Goal: Task Accomplishment & Management: Use online tool/utility

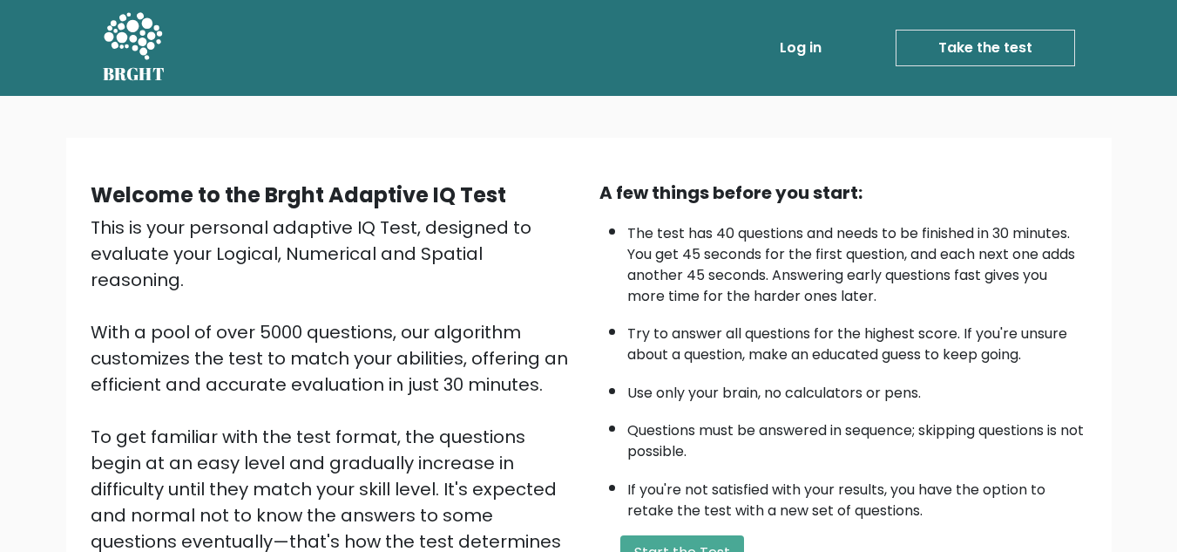
scroll to position [247, 0]
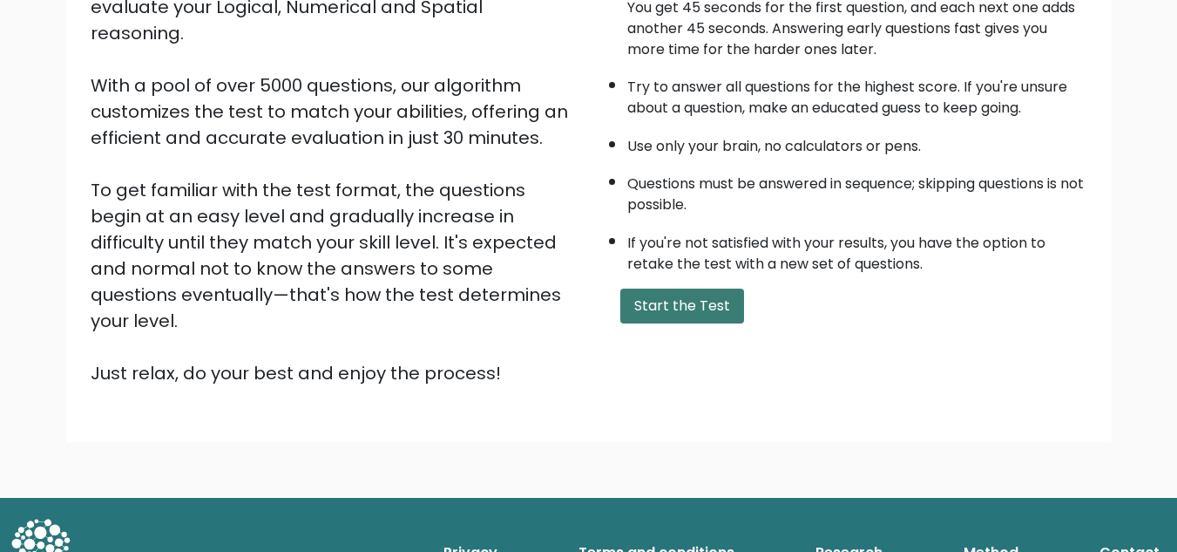
click at [668, 316] on button "Start the Test" at bounding box center [682, 305] width 124 height 35
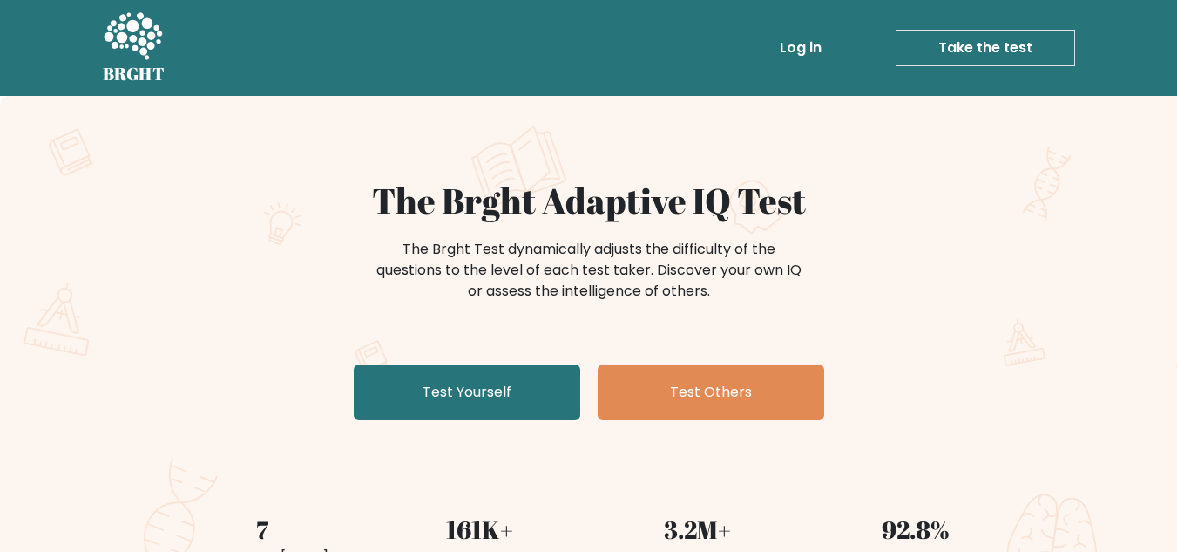
click at [529, 430] on div "The Brght Adaptive IQ Test The Brght Test dynamically adjusts the difficulty of…" at bounding box center [588, 365] width 1177 height 539
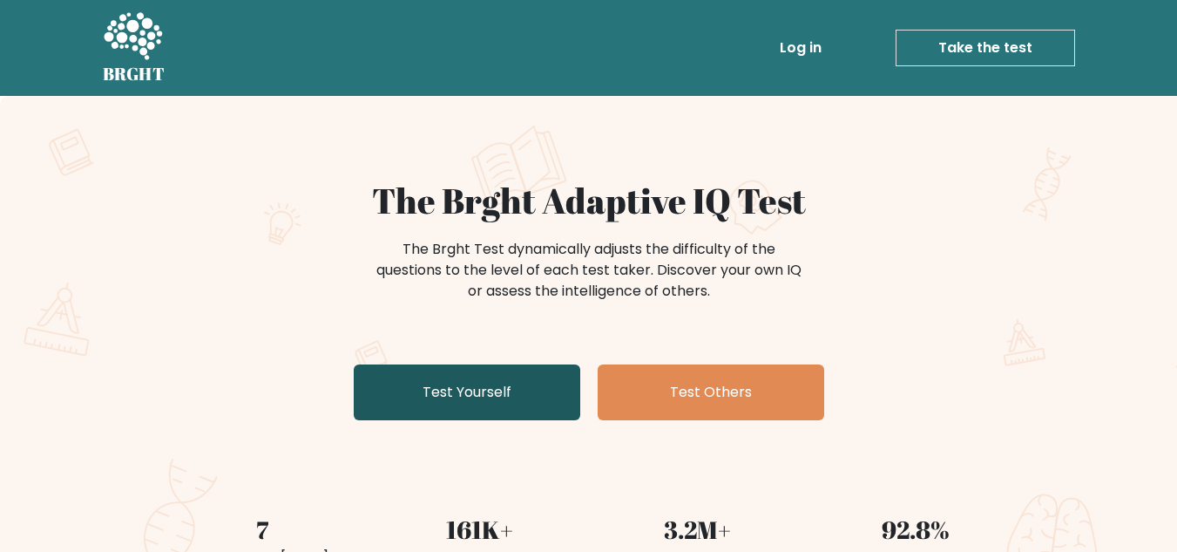
click at [525, 398] on link "Test Yourself" at bounding box center [467, 392] width 227 height 56
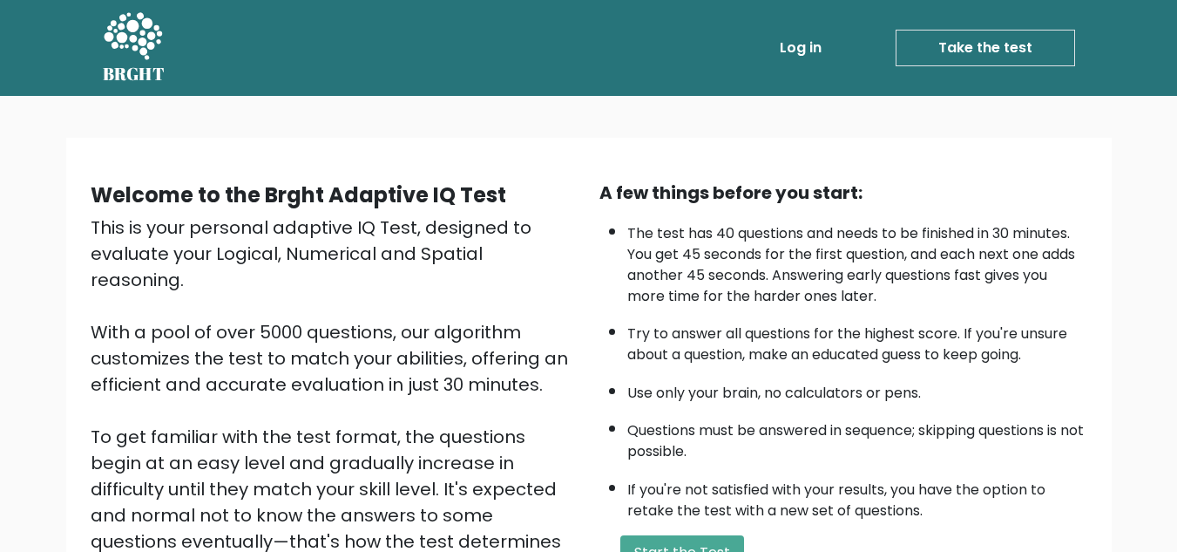
scroll to position [81, 0]
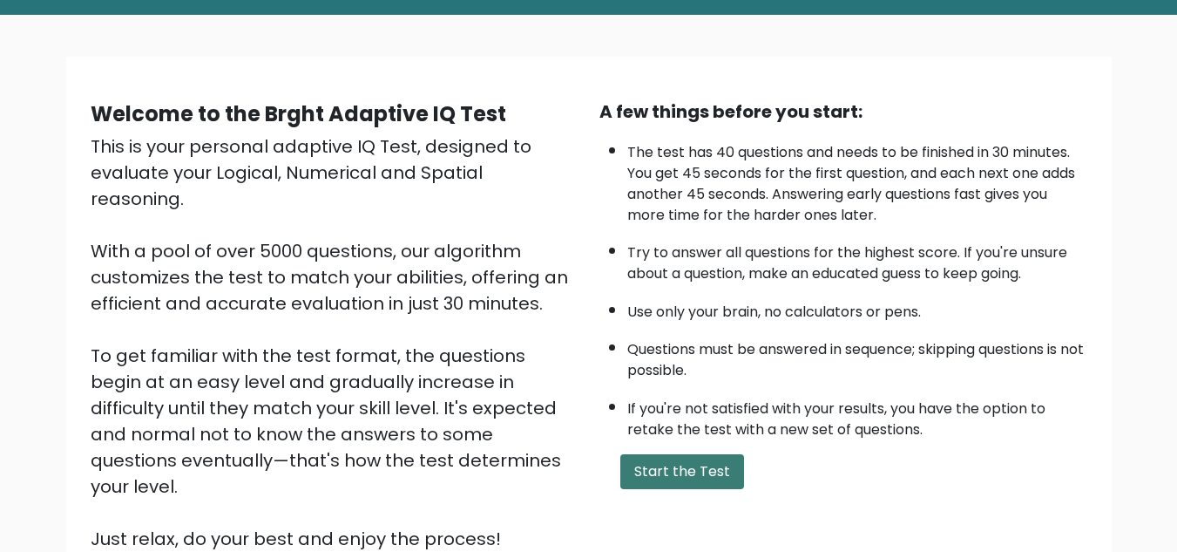
click at [654, 474] on button "Start the Test" at bounding box center [682, 471] width 124 height 35
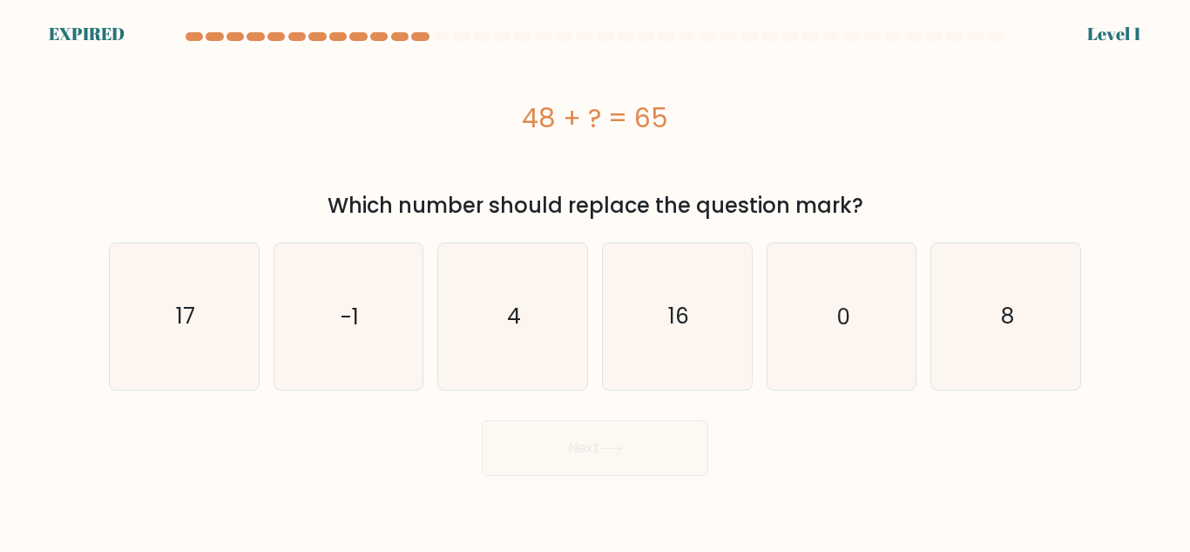
click at [559, 323] on icon "4" at bounding box center [513, 316] width 146 height 146
click at [595, 281] on input "c. 4" at bounding box center [595, 278] width 1 height 4
radio input "true"
click at [649, 330] on icon "16" at bounding box center [678, 316] width 146 height 146
click at [596, 281] on input "d. 16" at bounding box center [595, 278] width 1 height 4
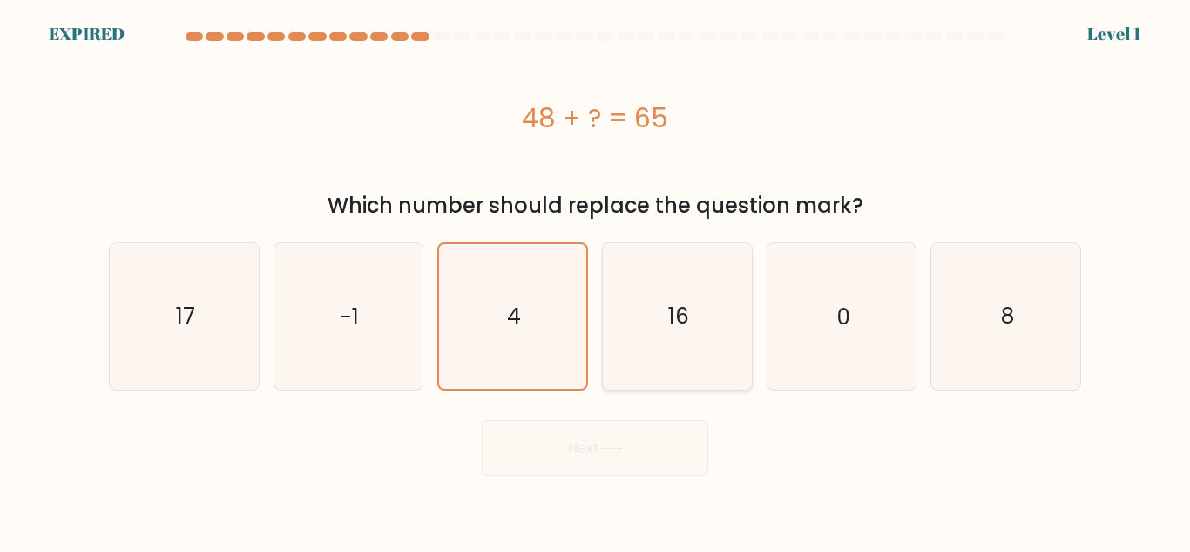
radio input "true"
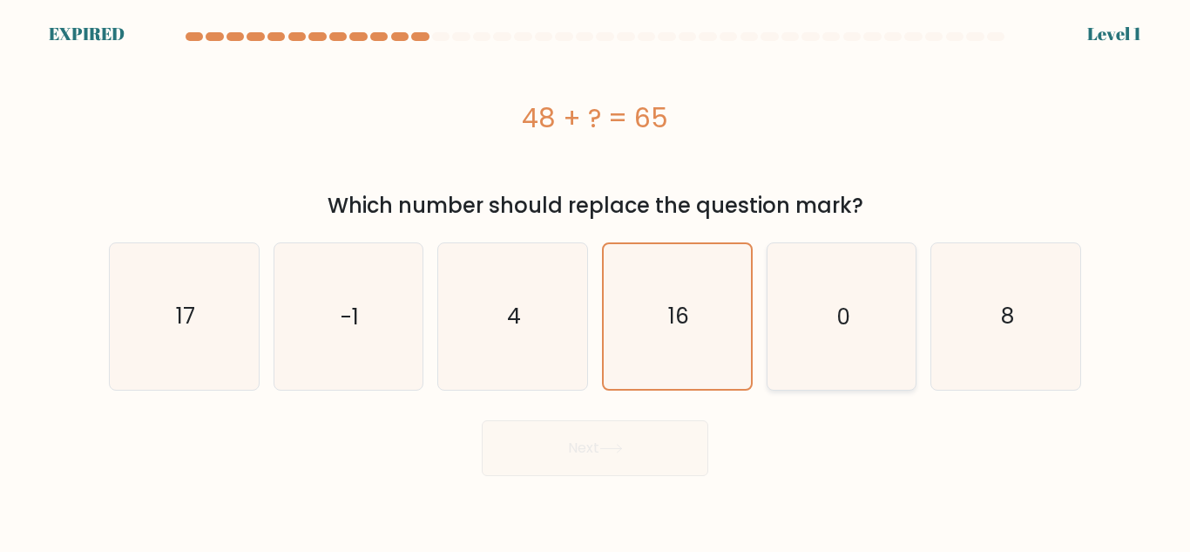
click at [789, 330] on icon "0" at bounding box center [842, 316] width 146 height 146
click at [596, 281] on input "e. 0" at bounding box center [595, 278] width 1 height 4
radio input "true"
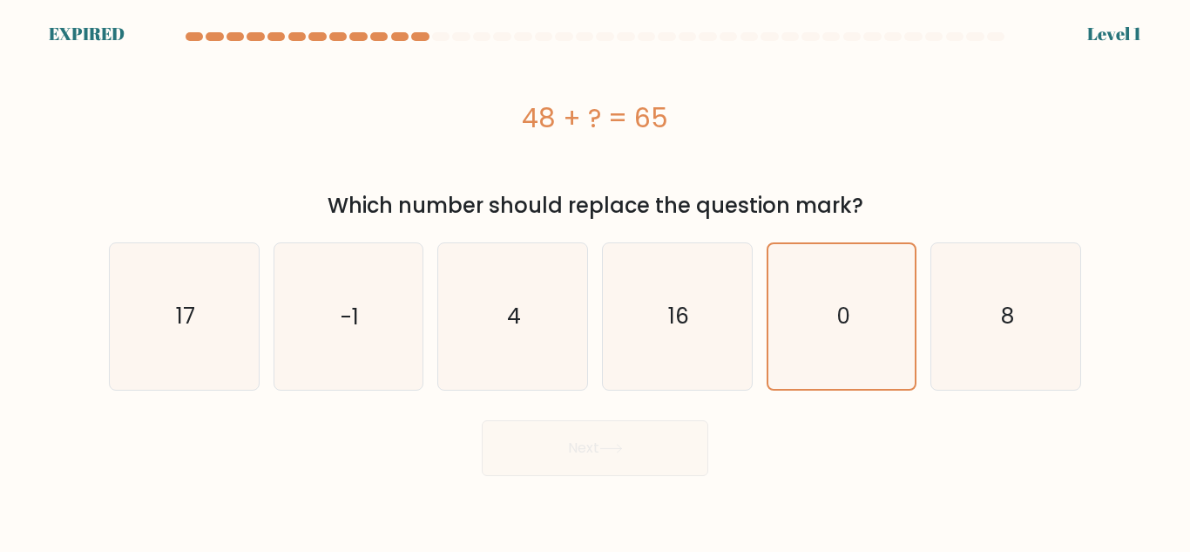
click at [934, 462] on div "Next" at bounding box center [594, 443] width 993 height 64
